Goal: Information Seeking & Learning: Find specific fact

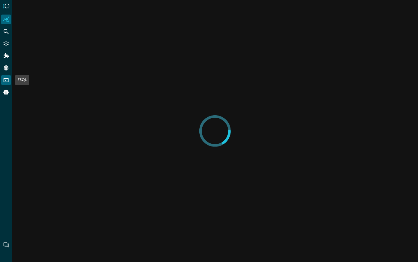
click at [4, 78] on icon "FSQL" at bounding box center [6, 80] width 5 height 4
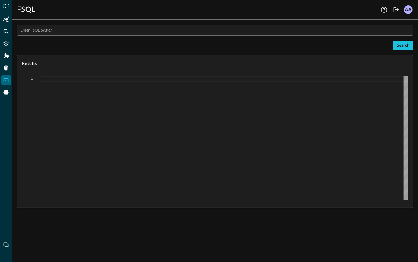
click at [83, 33] on input "text" at bounding box center [217, 30] width 393 height 11
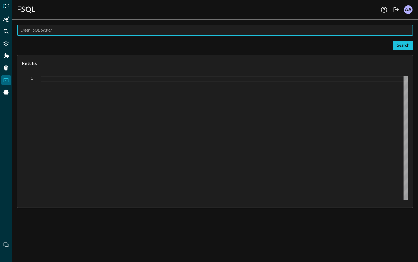
paste input "QUERY (#findings + #system).[DOMAIN_NAME], (#findings + #system).actor.process.…"
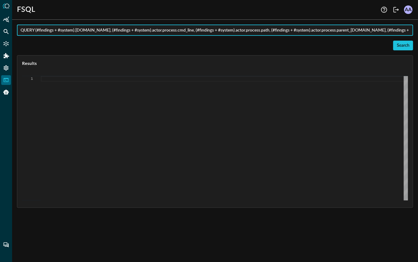
scroll to position [0, 418]
type input "QUERY (#findings + #system).[DOMAIN_NAME], (#findings + #system).actor.process.…"
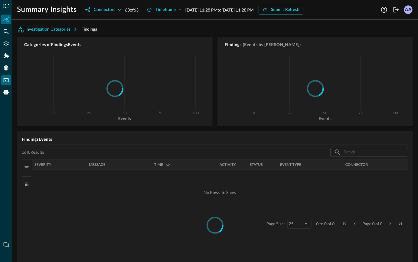
click at [8, 78] on icon "FSQL" at bounding box center [6, 80] width 6 height 6
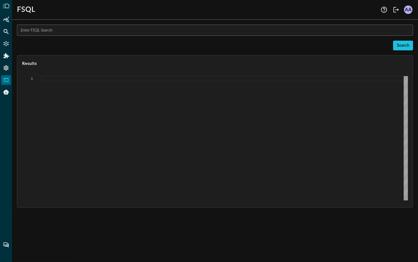
click at [47, 32] on input "text" at bounding box center [217, 30] width 393 height 11
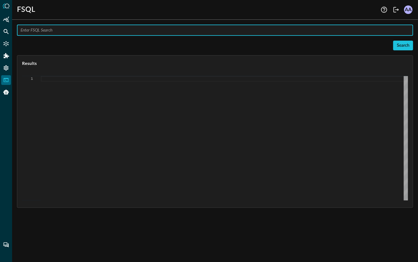
paste input "QUERY (#findings + #system).[DOMAIN_NAME], (#findings + #system).actor.process.…"
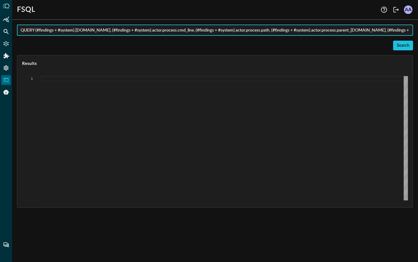
scroll to position [0, 418]
type input "QUERY (#findings + #system).[DOMAIN_NAME], (#findings + #system).actor.process.…"
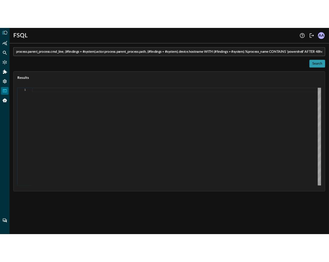
scroll to position [0, 0]
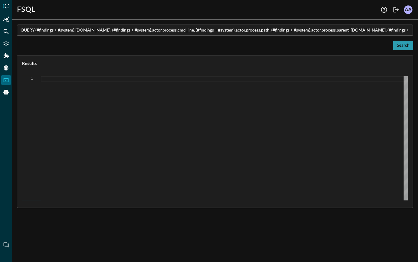
click at [399, 46] on div "Search" at bounding box center [403, 46] width 13 height 8
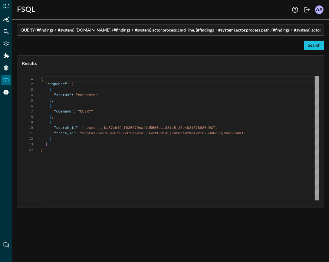
scroll to position [54, 0]
click at [304, 28] on input "QUERY (#findings + #system).[DOMAIN_NAME], (#findings + #system).actor.process.…" at bounding box center [173, 30] width 304 height 11
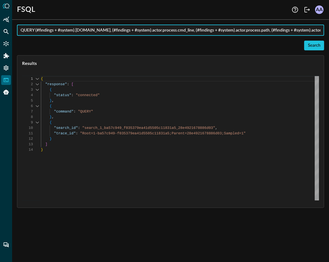
click at [304, 28] on input "QUERY (#findings + #system).[DOMAIN_NAME], (#findings + #system).actor.process.…" at bounding box center [173, 30] width 304 height 11
click at [312, 47] on div "Search" at bounding box center [314, 46] width 13 height 8
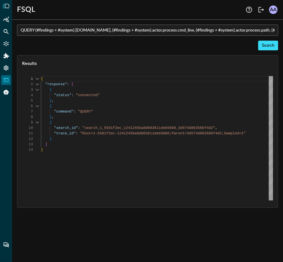
click at [267, 43] on div "Search" at bounding box center [268, 46] width 13 height 8
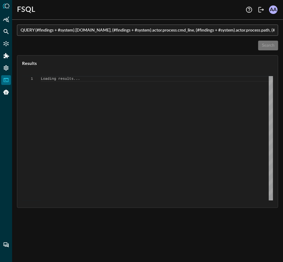
scroll to position [0, 0]
type textarea "{ "response": [ { "status": "connected" }, { "command": "QUERY" }, { "search_id…"
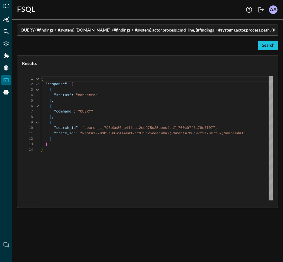
click at [240, 32] on input "QUERY (#findings + #system).actor.process.pid, (#findings + #system).actor.proc…" at bounding box center [150, 30] width 258 height 11
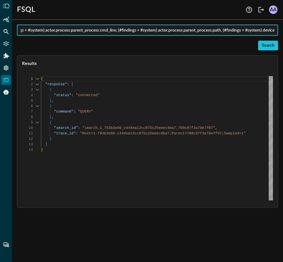
scroll to position [0, 0]
